Goal: Transaction & Acquisition: Download file/media

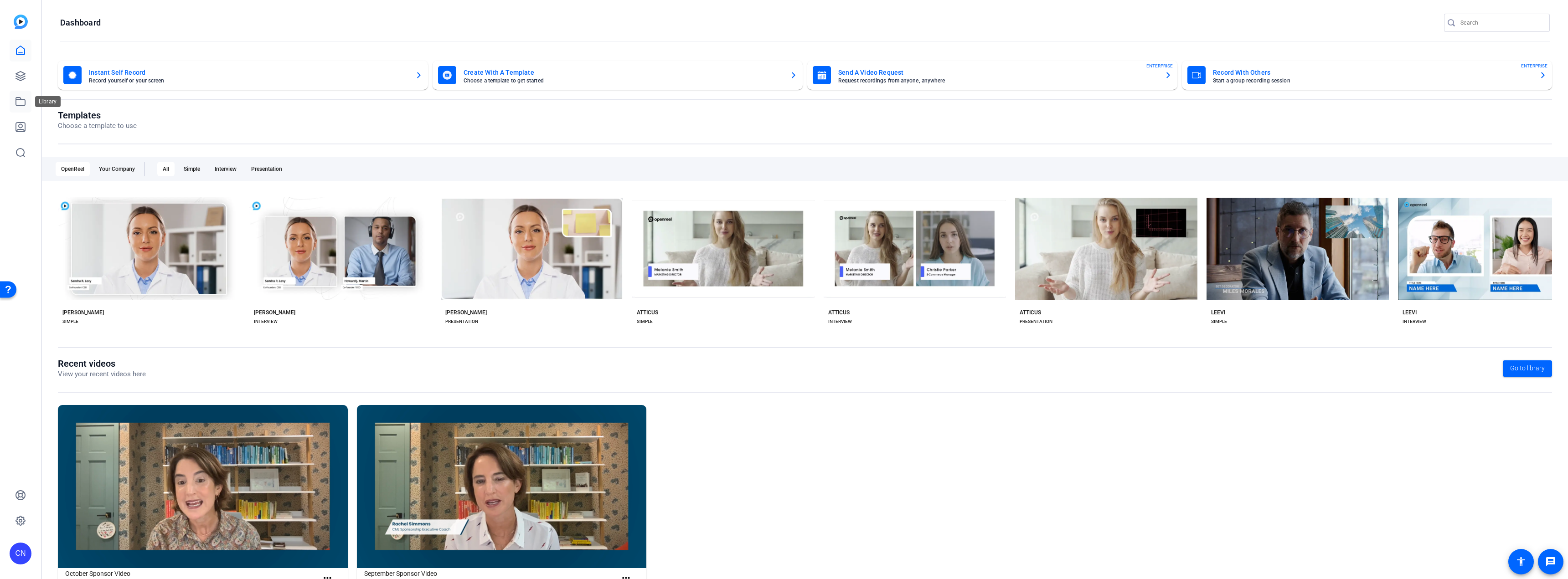
click at [24, 98] on icon at bounding box center [20, 101] width 11 height 11
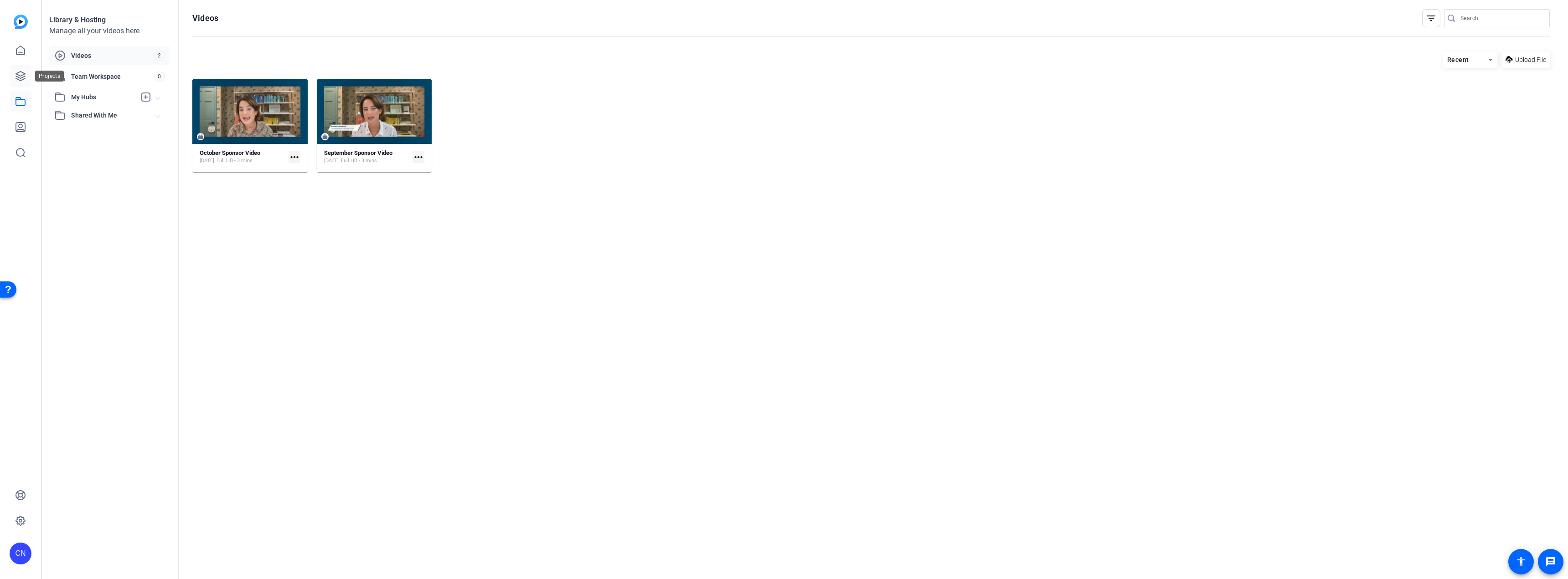
click at [20, 74] on icon at bounding box center [20, 75] width 11 height 11
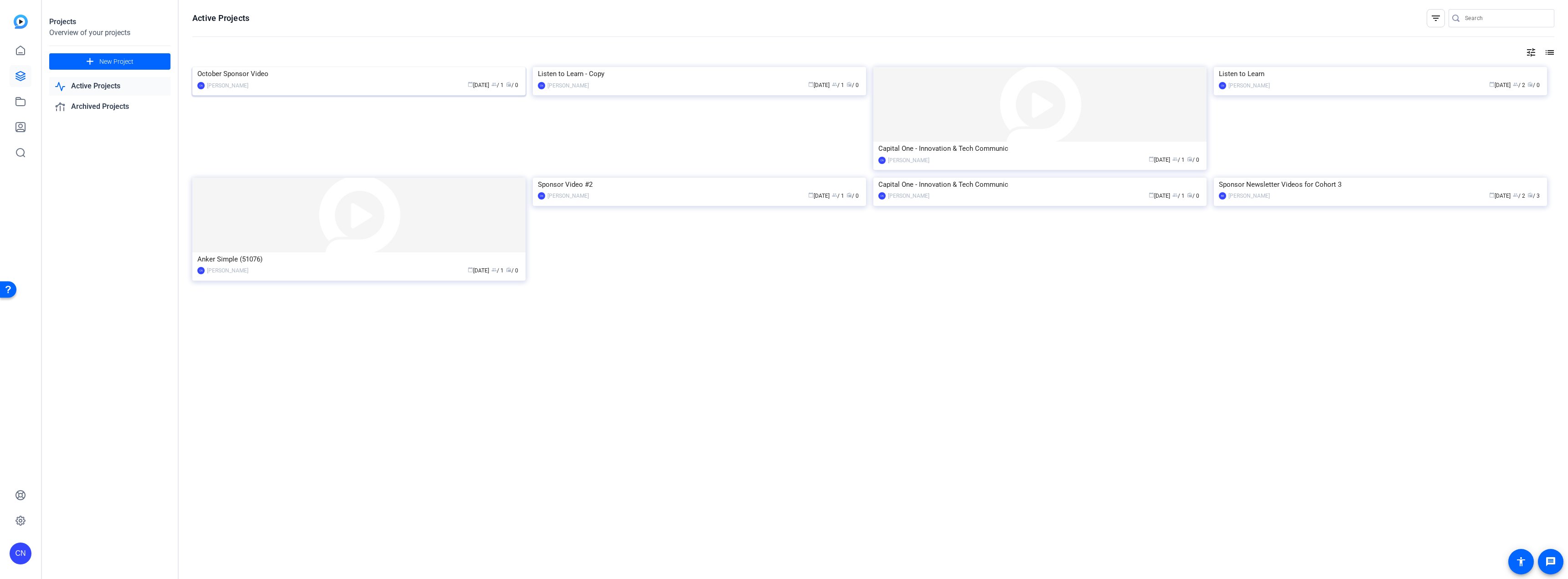
click at [307, 67] on img at bounding box center [358, 67] width 333 height 0
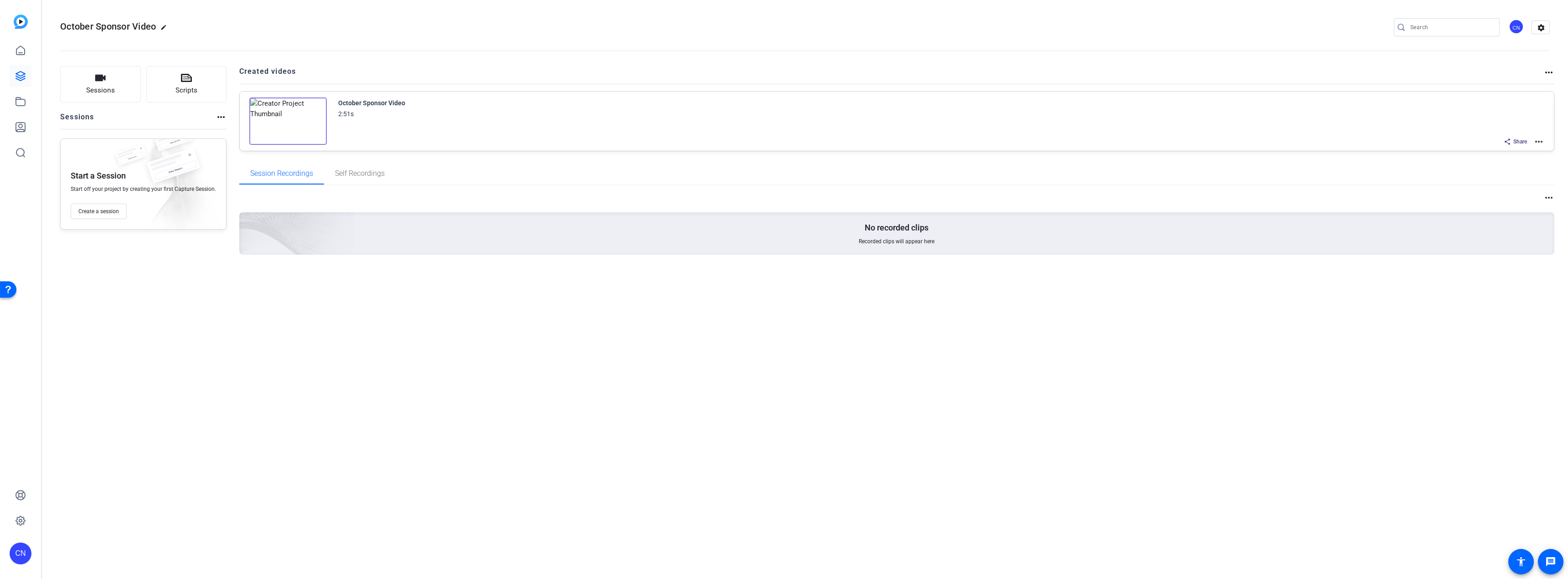
click at [285, 120] on img at bounding box center [288, 121] width 77 height 48
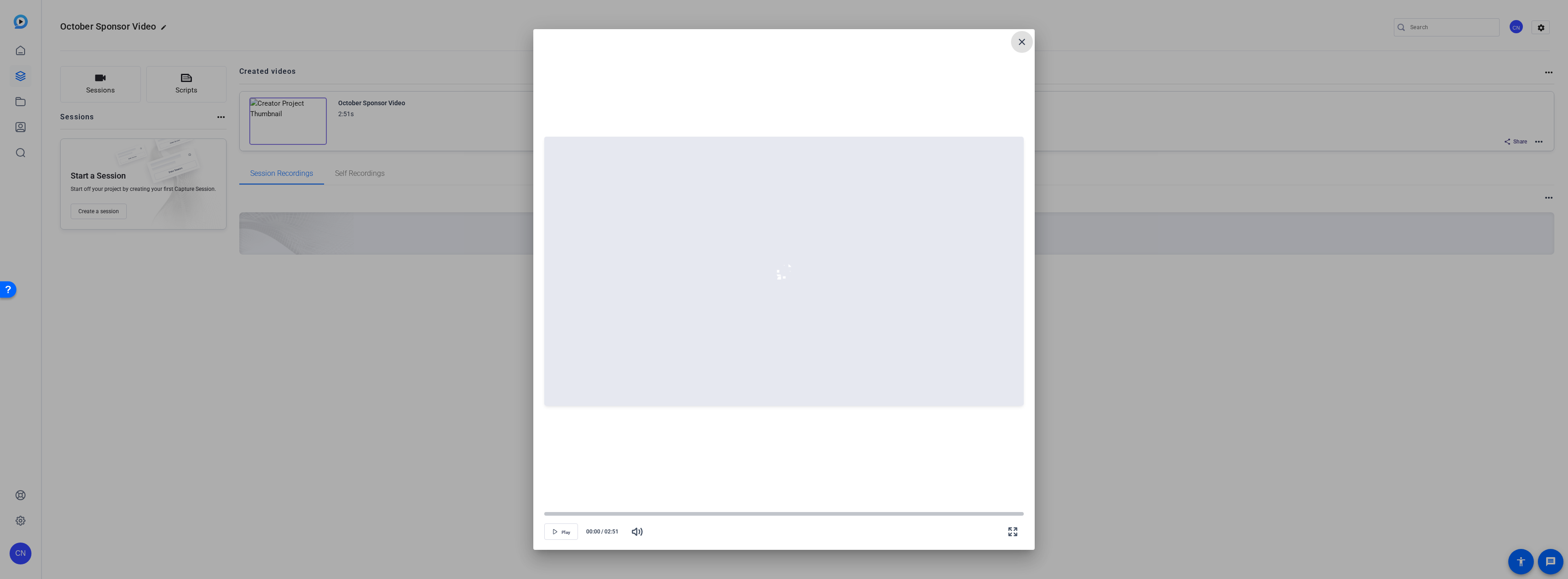
click at [1023, 44] on mat-icon "close" at bounding box center [1021, 41] width 11 height 11
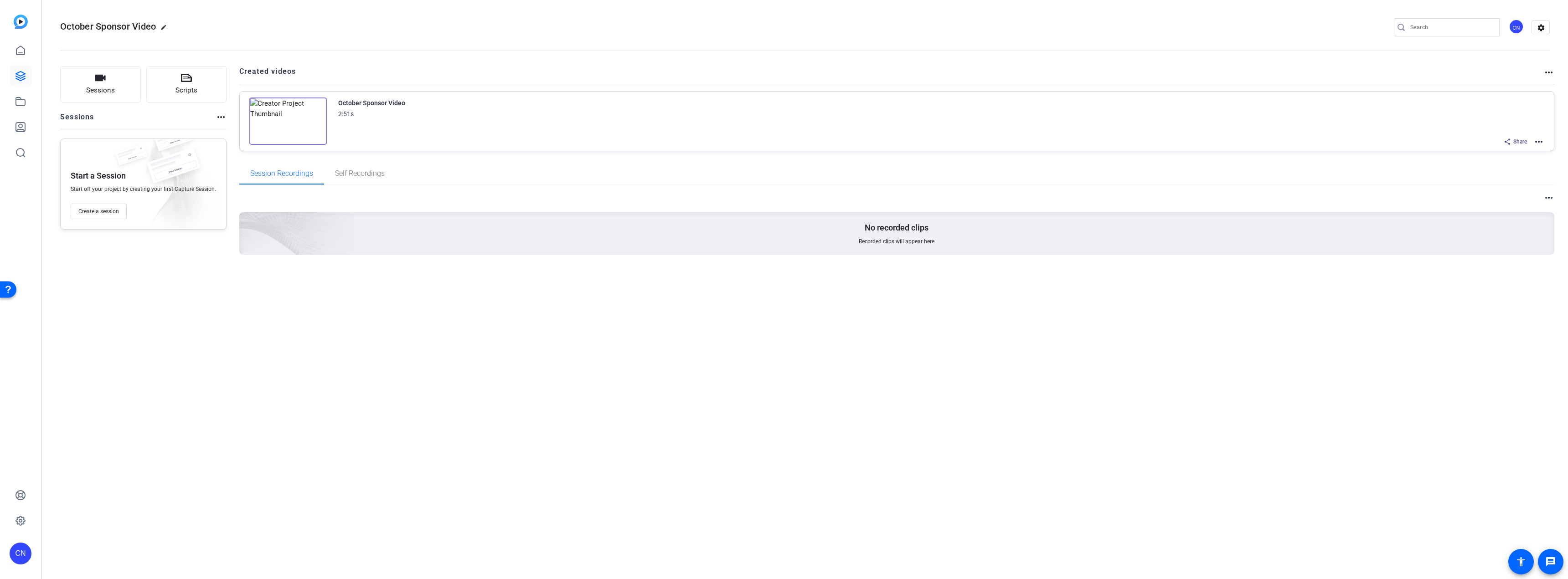
click at [1536, 139] on mat-icon "more_horiz" at bounding box center [1537, 141] width 11 height 11
click at [1487, 152] on span "Edit in Creator" at bounding box center [1505, 152] width 63 height 11
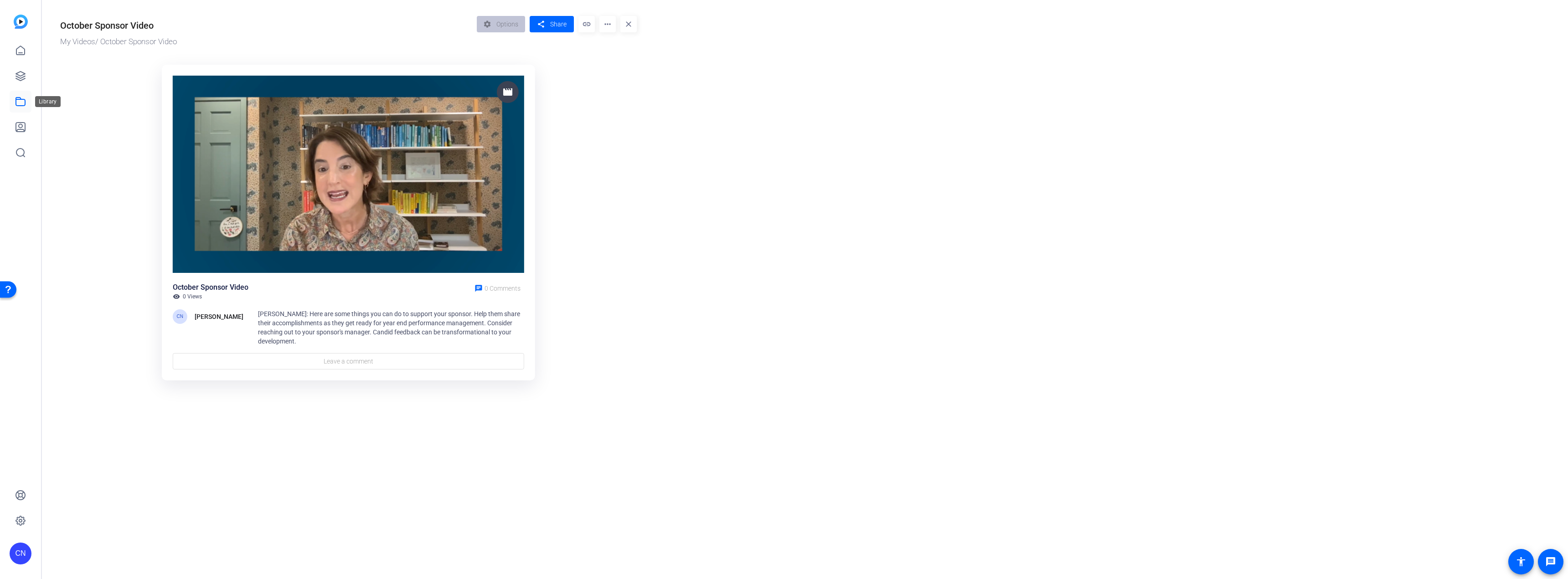
click at [21, 101] on icon at bounding box center [20, 101] width 11 height 11
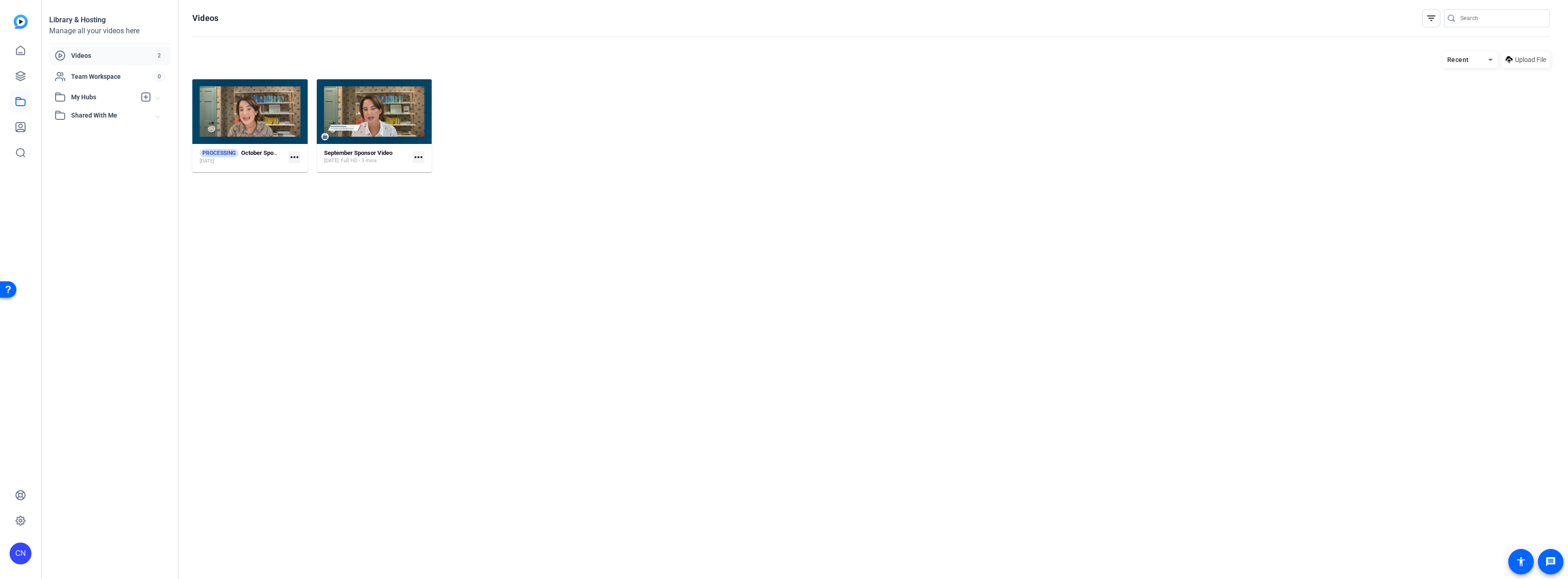
click at [295, 157] on mat-icon "more_horiz" at bounding box center [294, 157] width 11 height 11
click at [824, 198] on div at bounding box center [784, 290] width 1568 height 579
click at [255, 152] on strong "October Sponsor Video" at bounding box center [270, 152] width 60 height 7
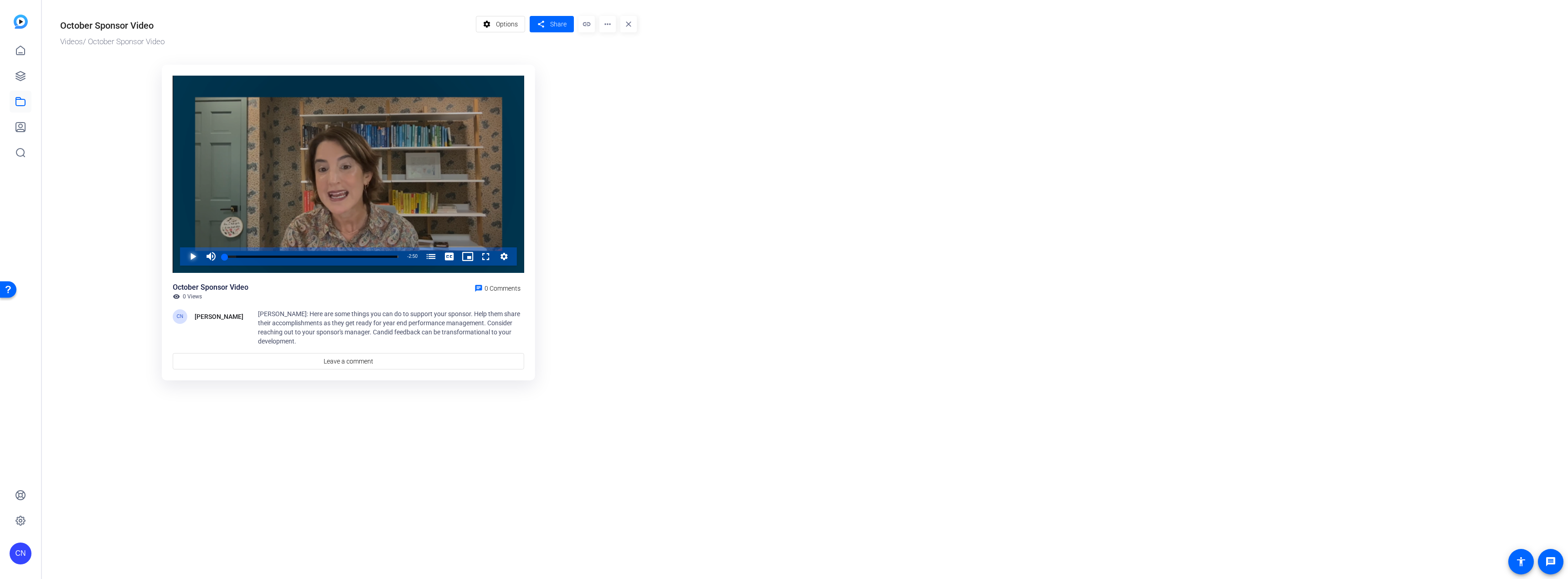
click at [183, 261] on span "Video Player" at bounding box center [183, 256] width 0 height 18
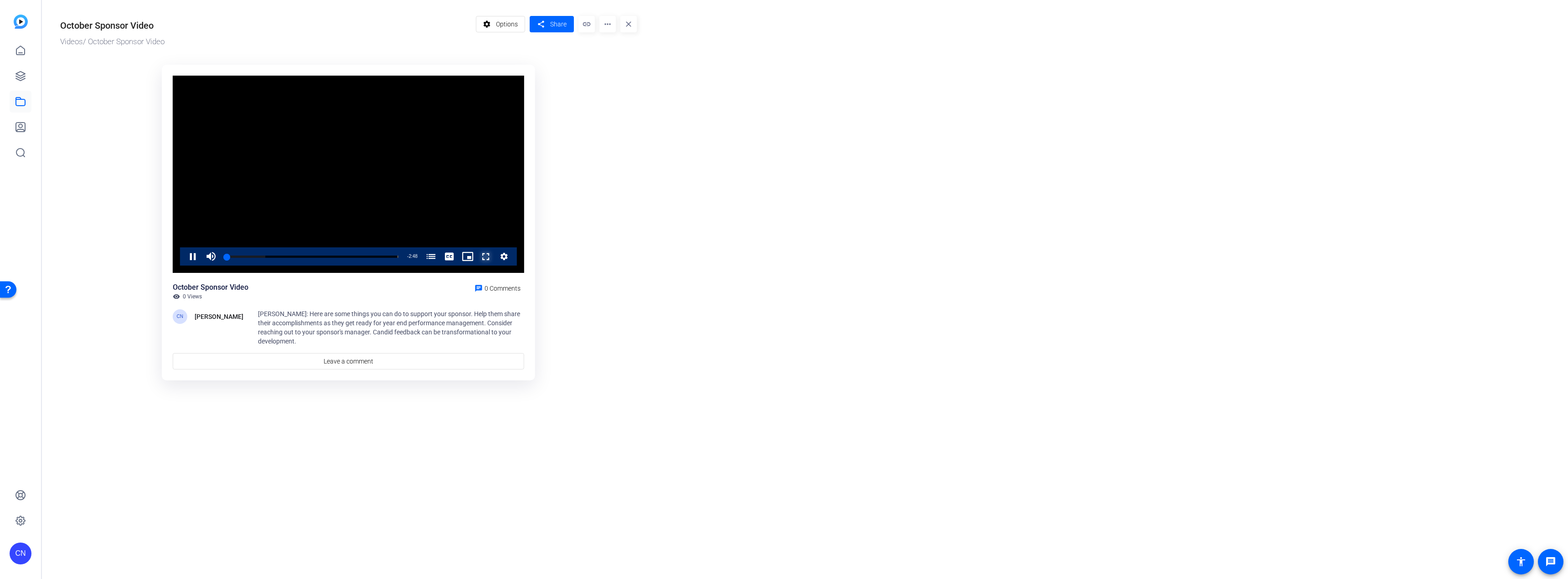
click at [477, 257] on span "Video Player" at bounding box center [477, 256] width 0 height 18
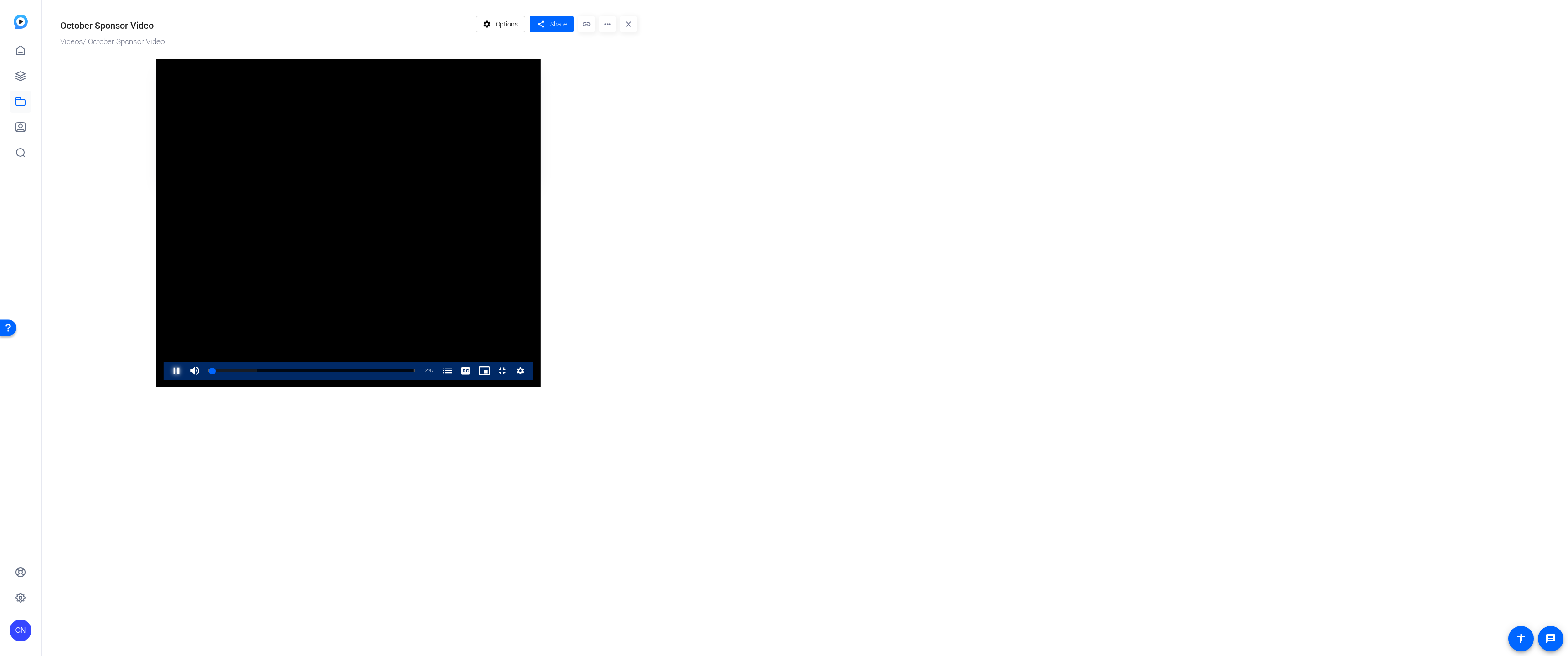
click at [167, 380] on span "Video Player" at bounding box center [167, 370] width 0 height 18
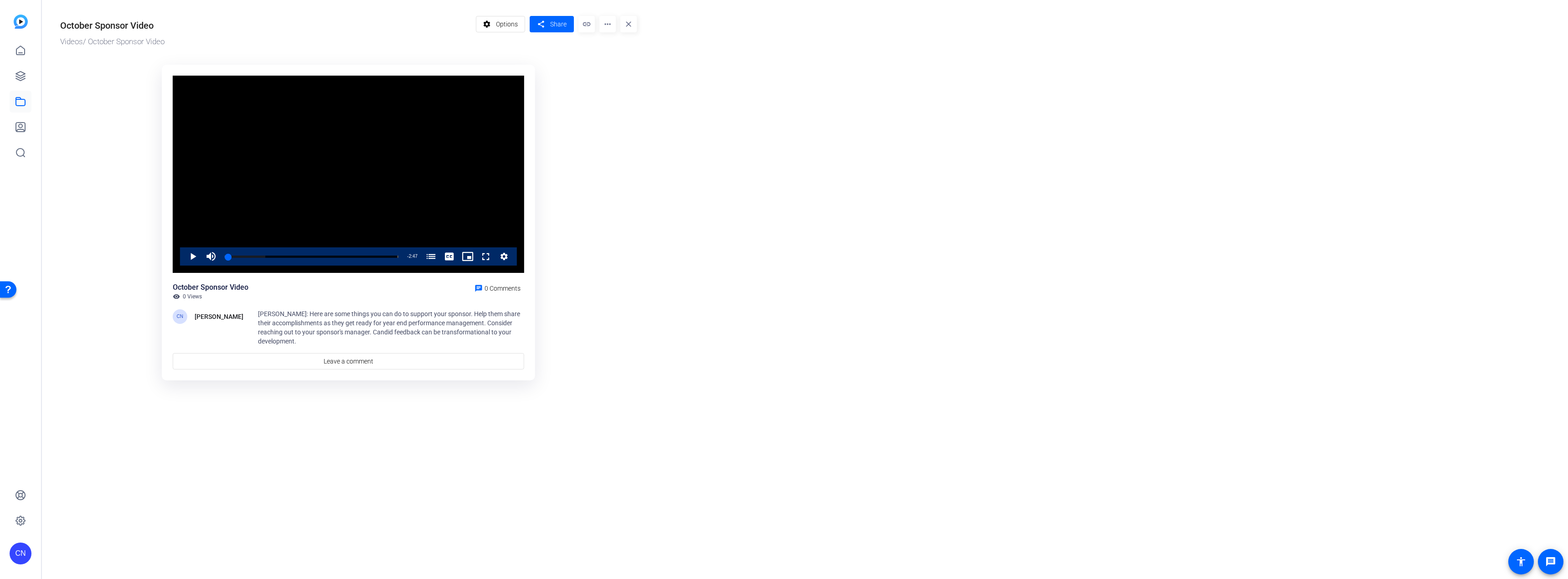
click at [607, 25] on mat-icon "more_horiz" at bounding box center [607, 24] width 16 height 16
click at [616, 73] on span "Download" at bounding box center [626, 74] width 38 height 11
